Goal: Task Accomplishment & Management: Use online tool/utility

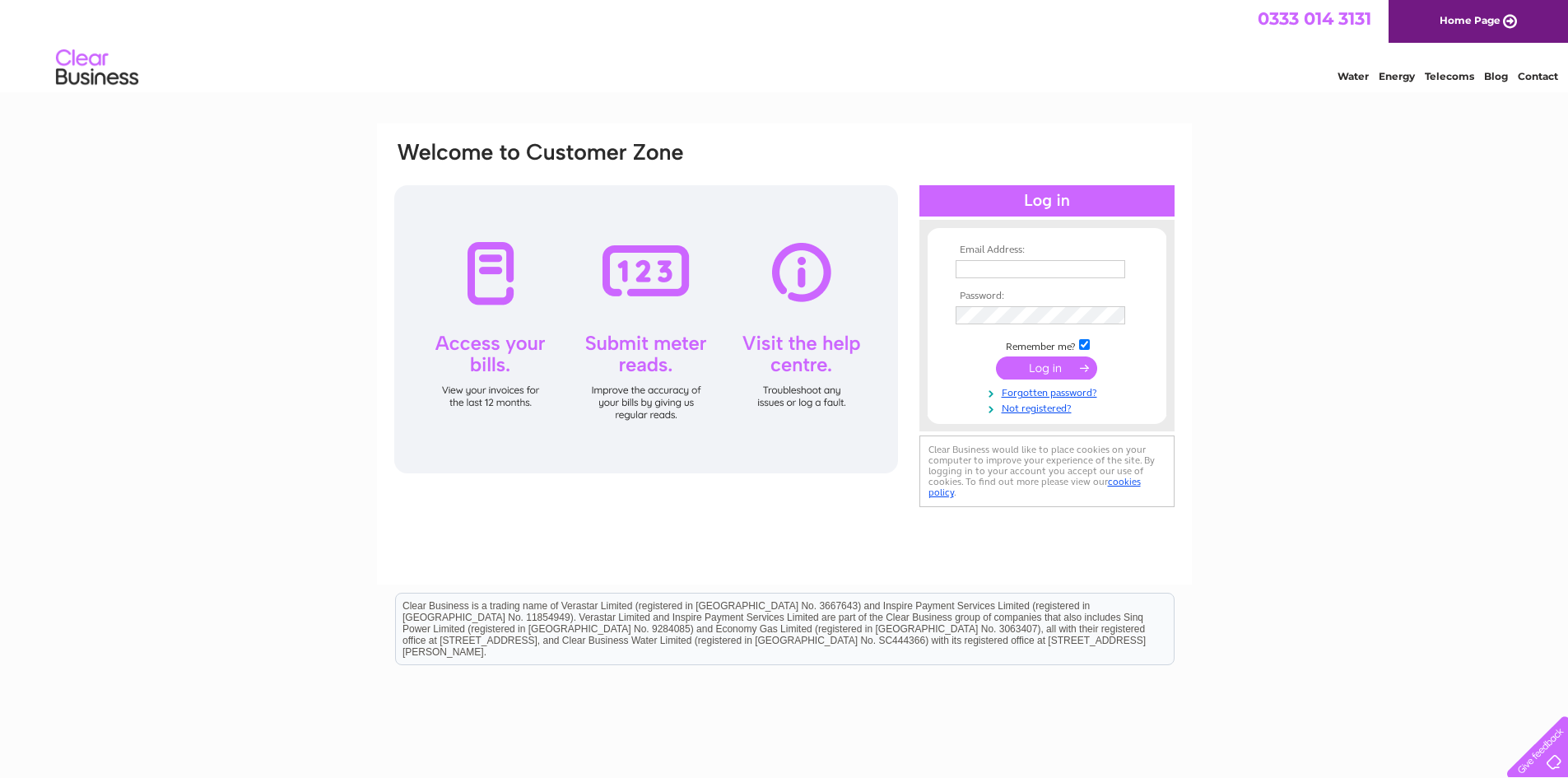
type input "karen@ski-glasgow.co.uk"
click at [1053, 373] on input "submit" at bounding box center [1047, 368] width 102 height 23
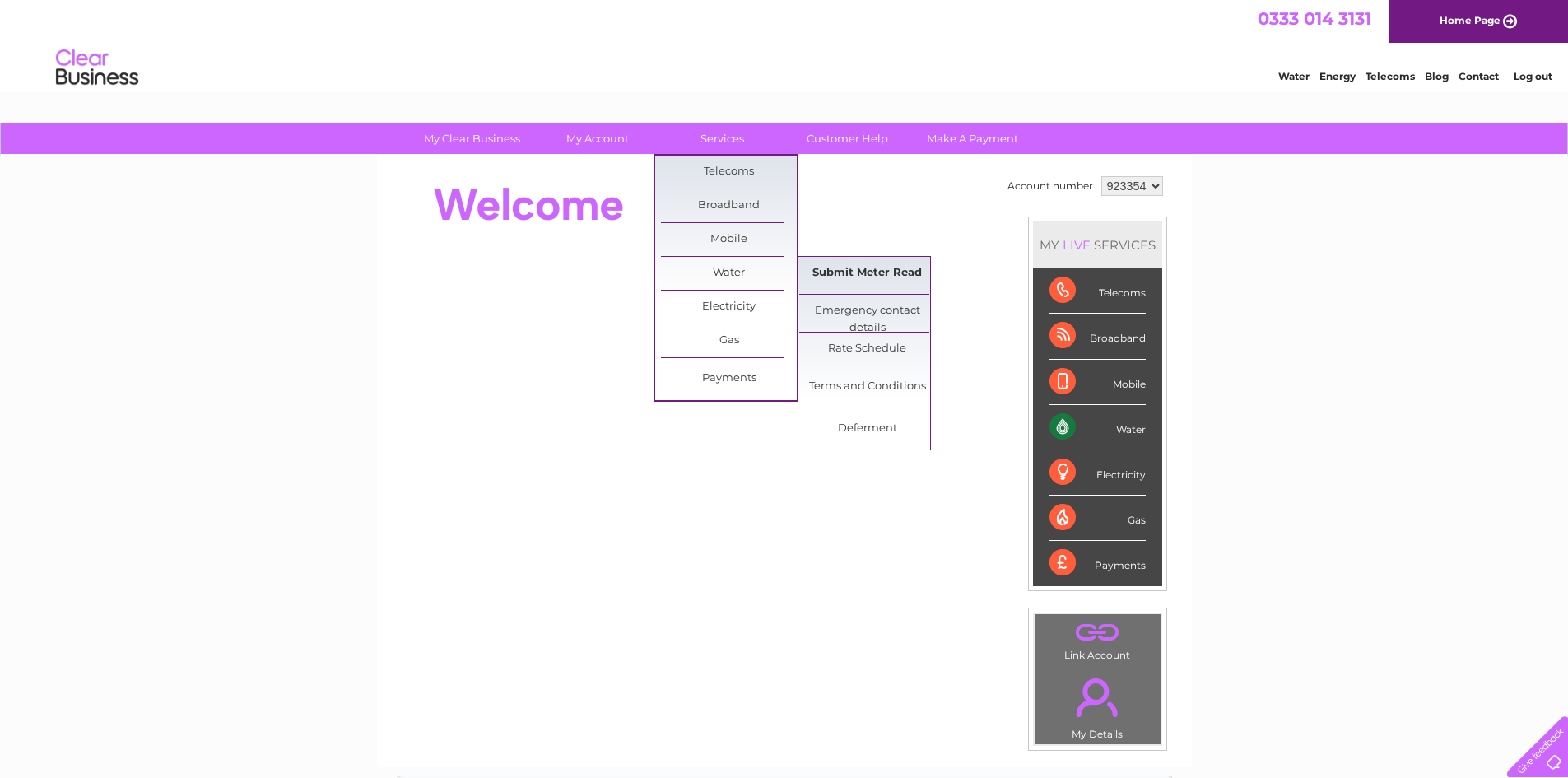
click at [867, 277] on link "Submit Meter Read" at bounding box center [866, 273] width 136 height 33
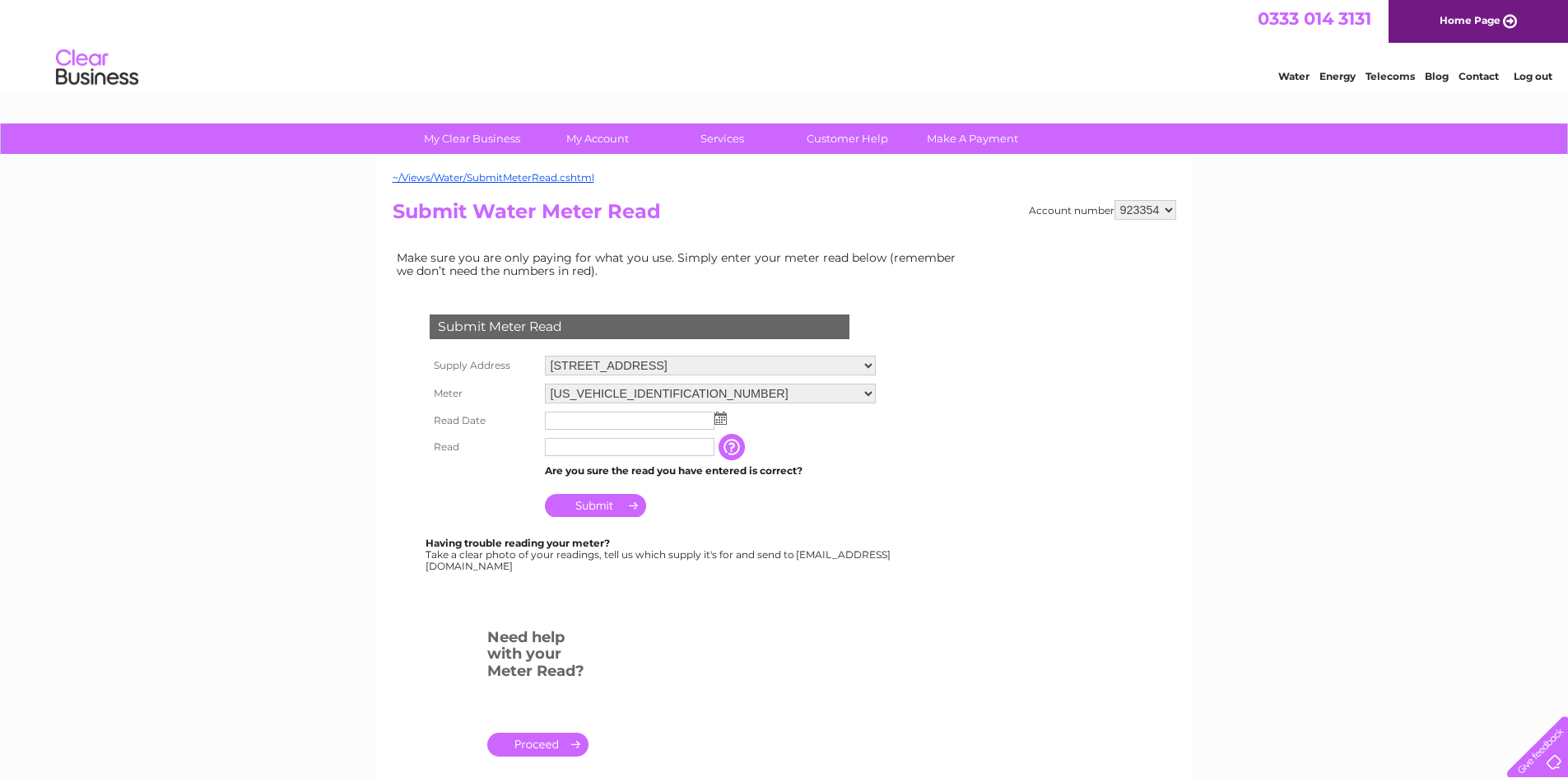
click at [725, 424] on img at bounding box center [721, 418] width 12 height 13
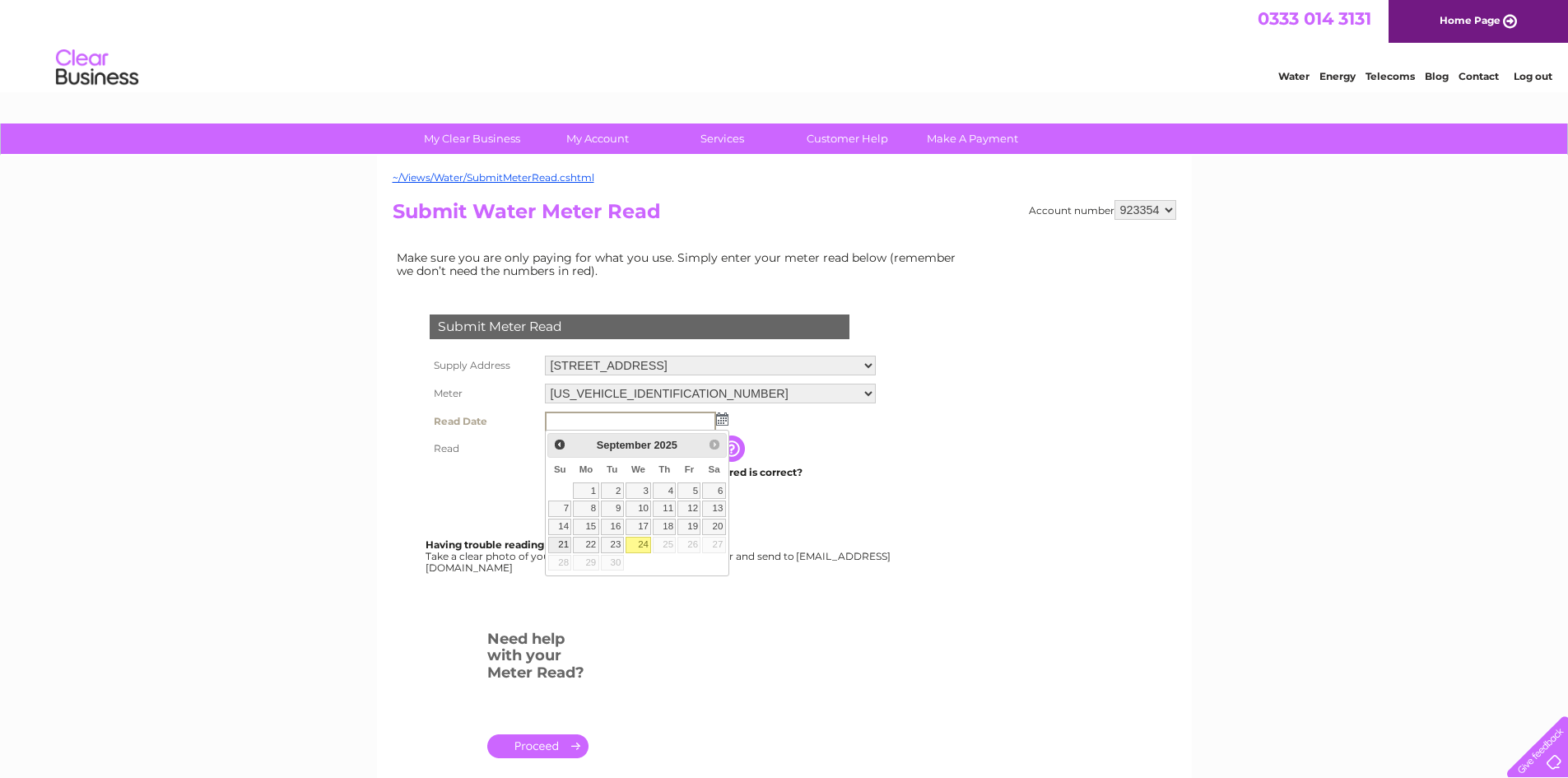
click at [563, 540] on link "21" at bounding box center [560, 545] width 23 height 17
type input "2025/09/21"
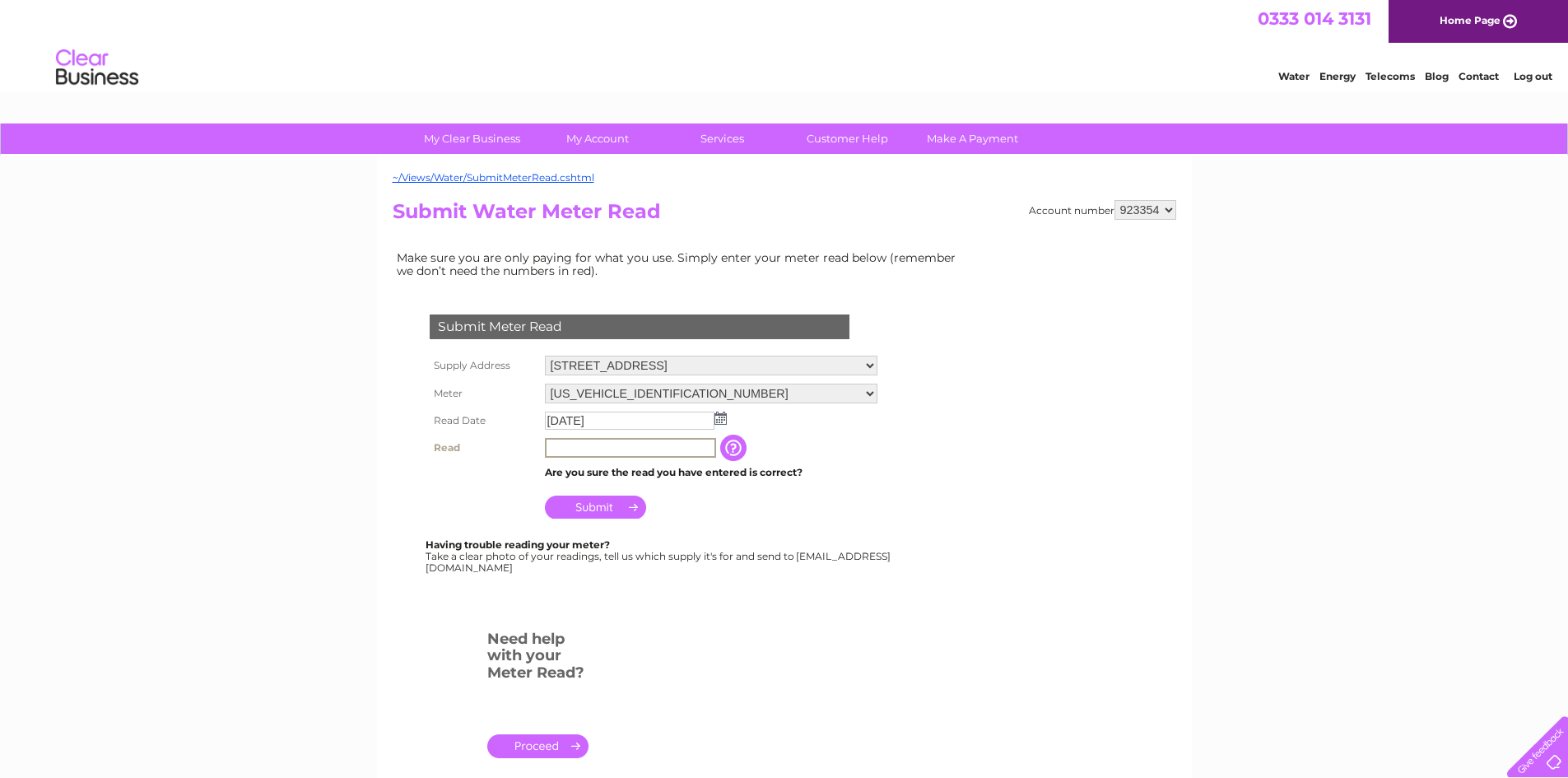
click at [632, 447] on input "text" at bounding box center [631, 448] width 172 height 20
type input "9969"
click at [602, 504] on input "Submit" at bounding box center [596, 507] width 102 height 23
